Goal: Task Accomplishment & Management: Manage account settings

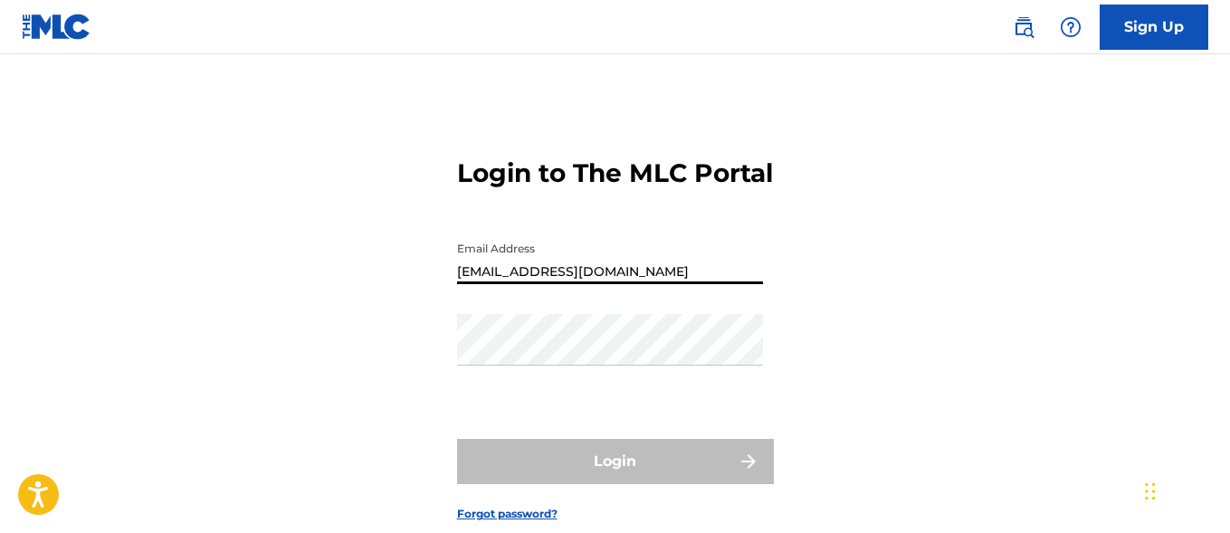
type input "[EMAIL_ADDRESS][DOMAIN_NAME]"
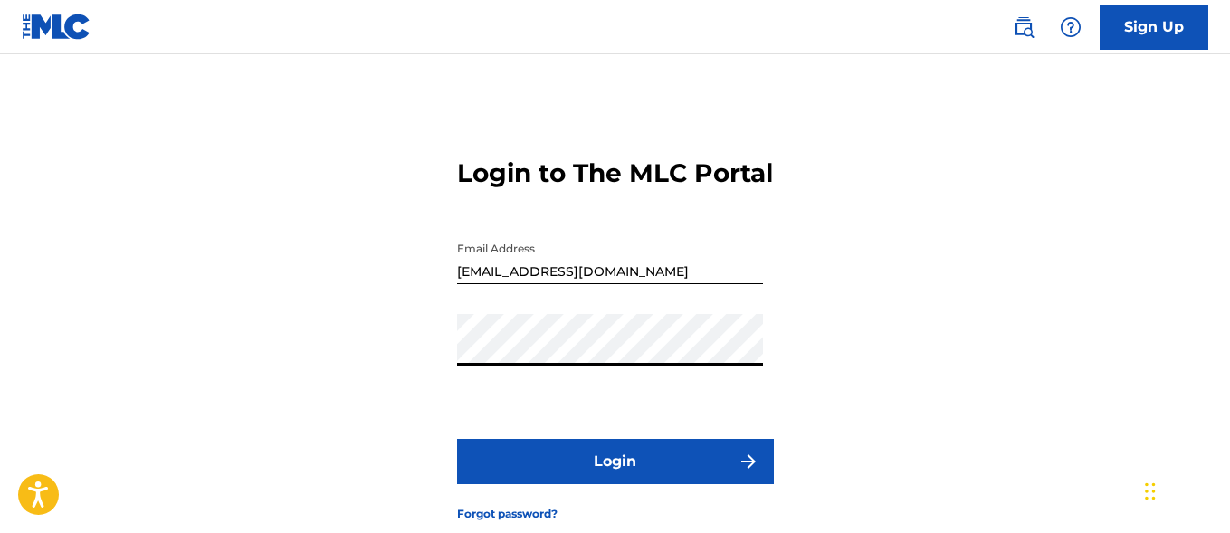
click at [615, 484] on button "Login" at bounding box center [615, 461] width 317 height 45
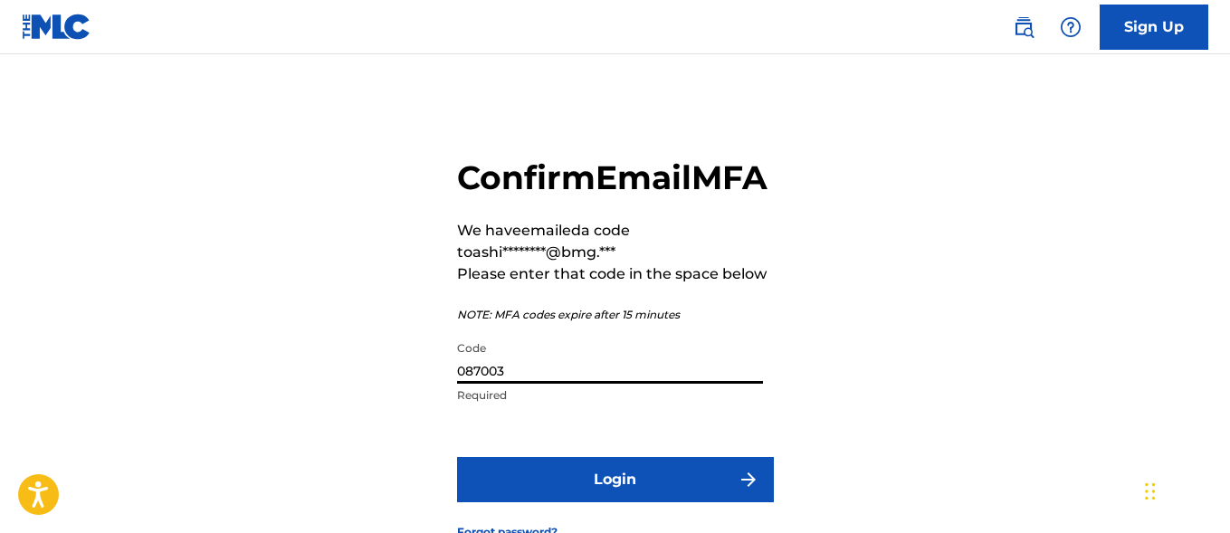
type input "087003"
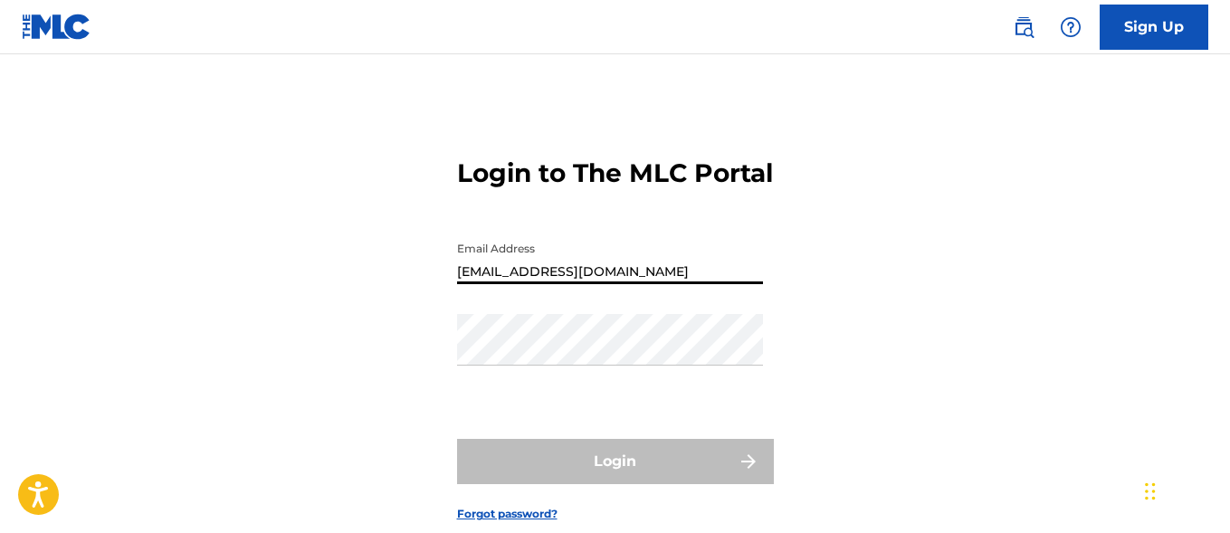
type input "[EMAIL_ADDRESS][DOMAIN_NAME]"
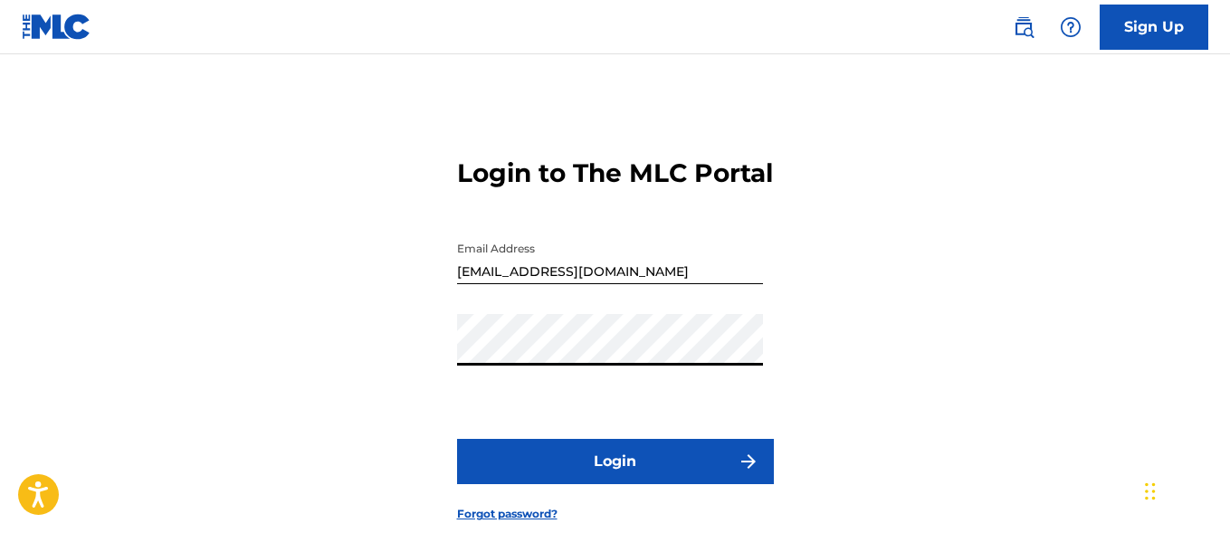
click at [615, 484] on button "Login" at bounding box center [615, 461] width 317 height 45
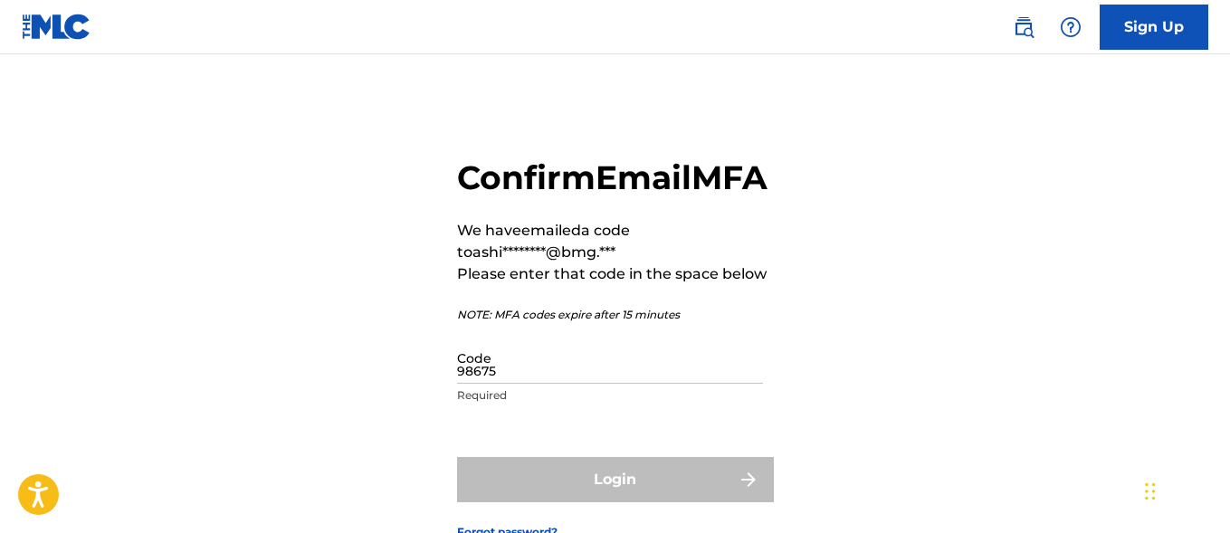
type input "986757"
